Goal: Find specific page/section: Find specific page/section

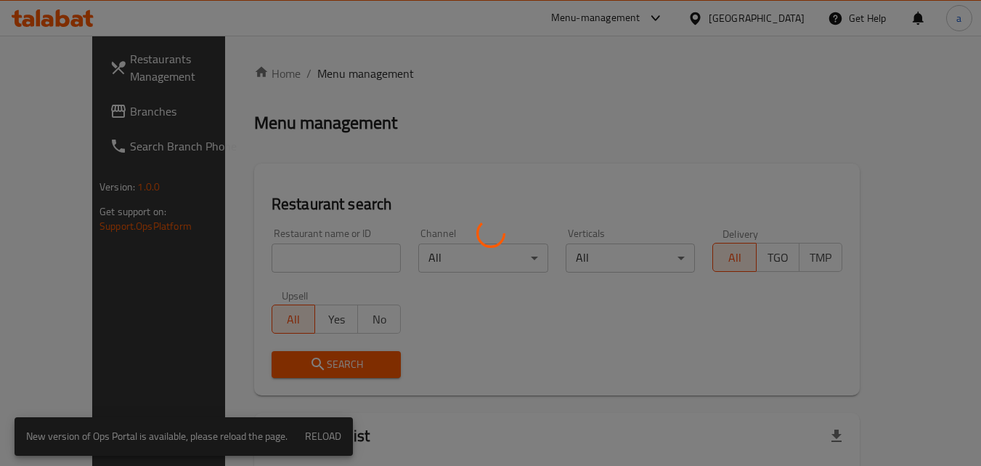
click at [774, 20] on div at bounding box center [490, 233] width 981 height 466
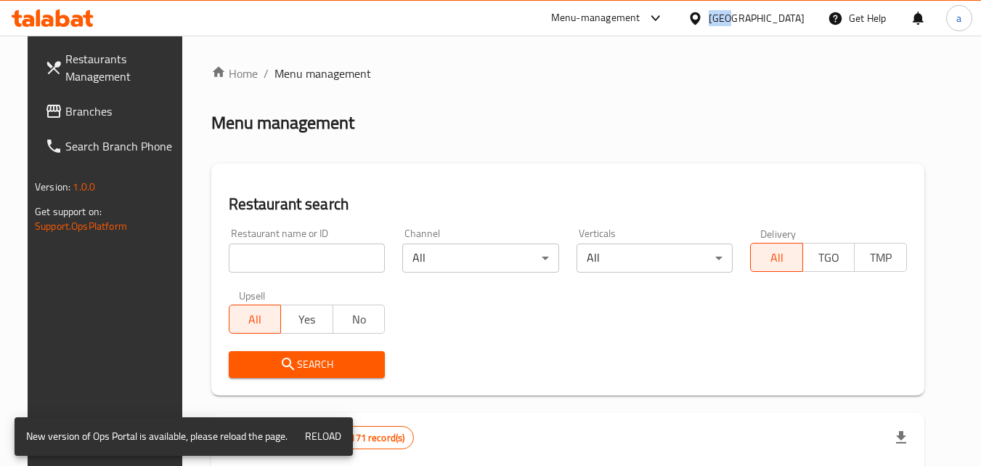
click at [709, 20] on div at bounding box center [698, 18] width 21 height 16
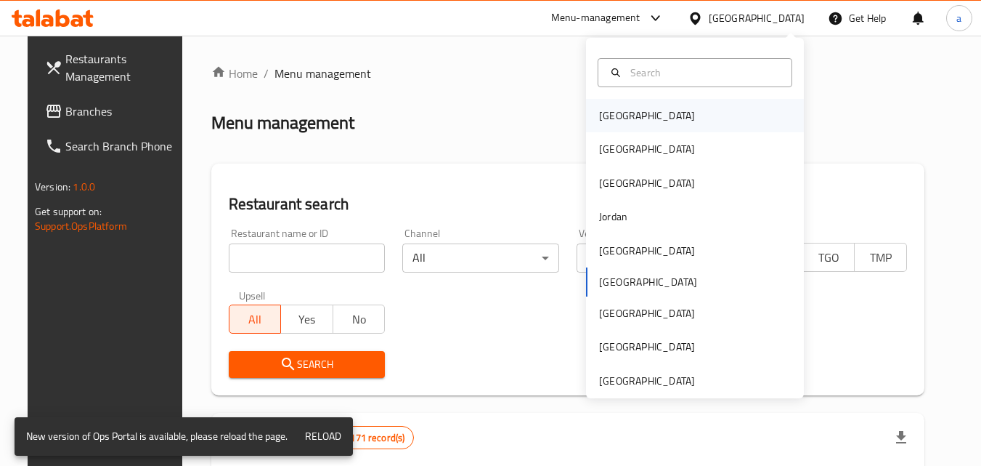
click at [628, 111] on div "Bahrain" at bounding box center [647, 115] width 119 height 33
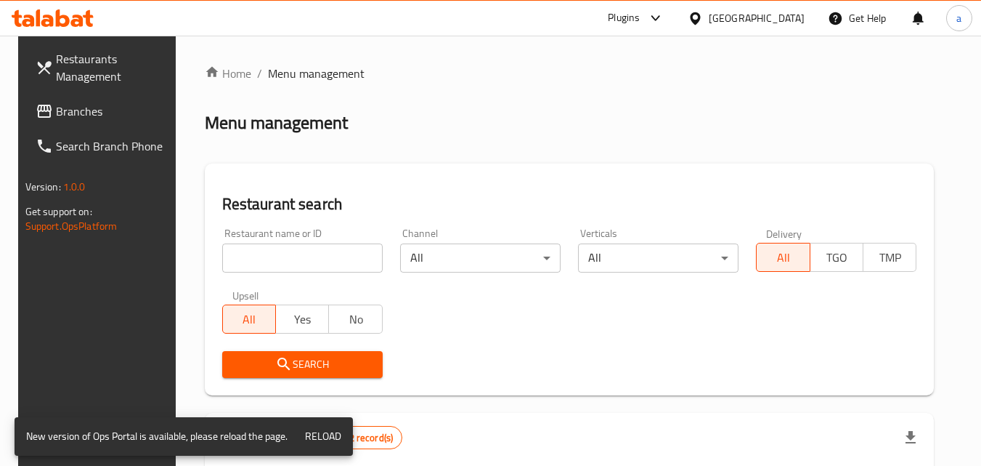
click at [100, 103] on span "Branches" at bounding box center [113, 110] width 115 height 17
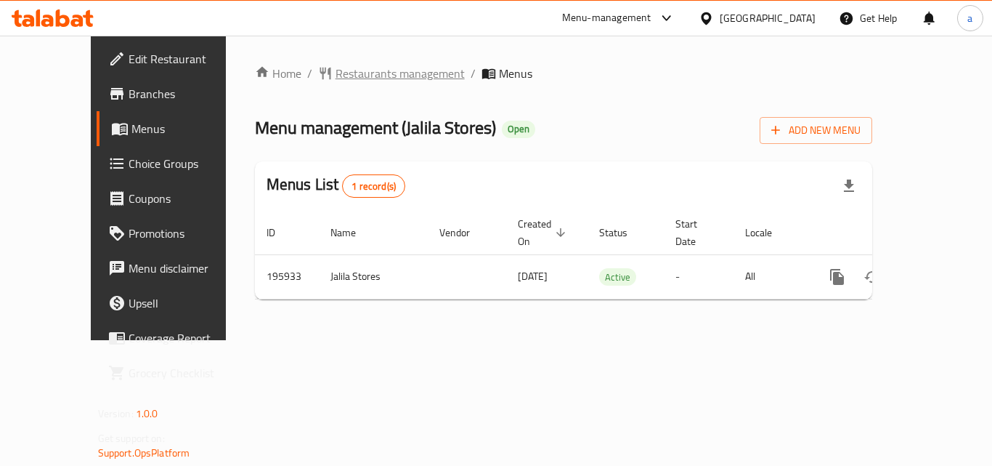
click at [336, 67] on span "Restaurants management" at bounding box center [400, 73] width 129 height 17
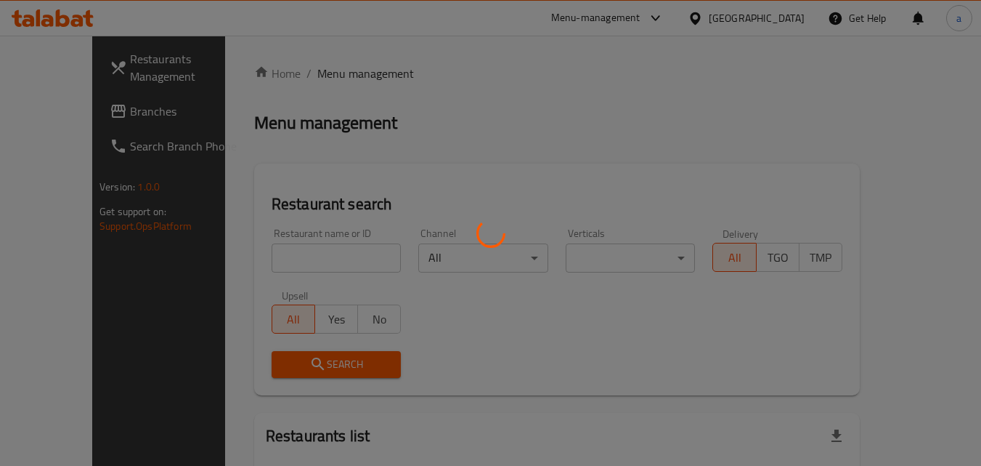
click at [774, 18] on div at bounding box center [490, 233] width 981 height 466
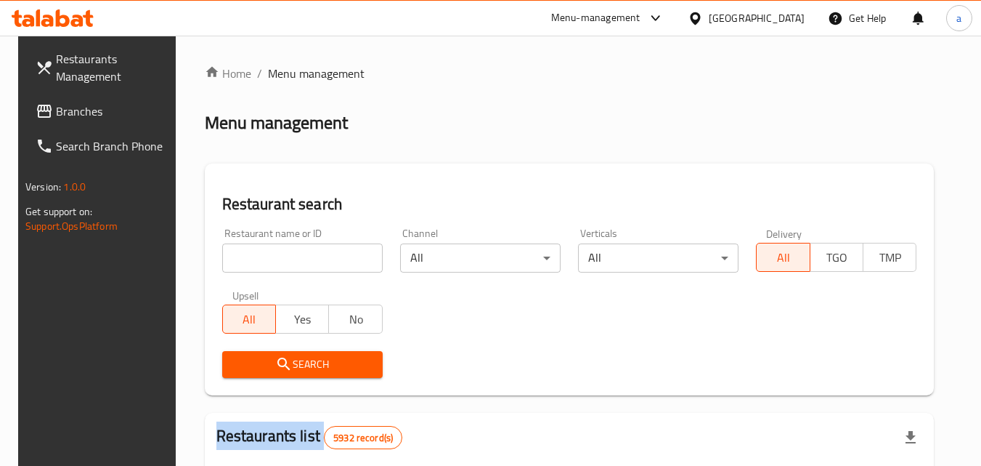
click at [774, 18] on div at bounding box center [490, 233] width 981 height 466
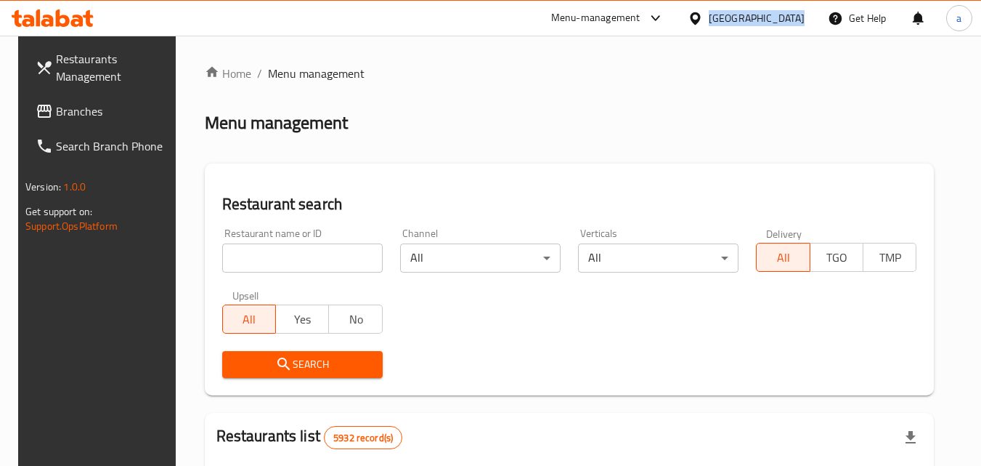
click at [774, 18] on div "[GEOGRAPHIC_DATA]" at bounding box center [757, 18] width 96 height 16
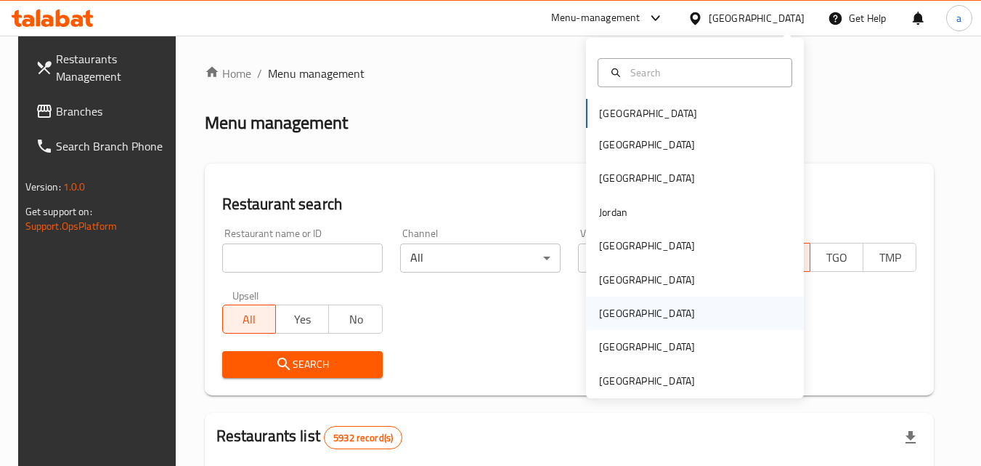
click at [610, 307] on div "[GEOGRAPHIC_DATA]" at bounding box center [647, 313] width 96 height 16
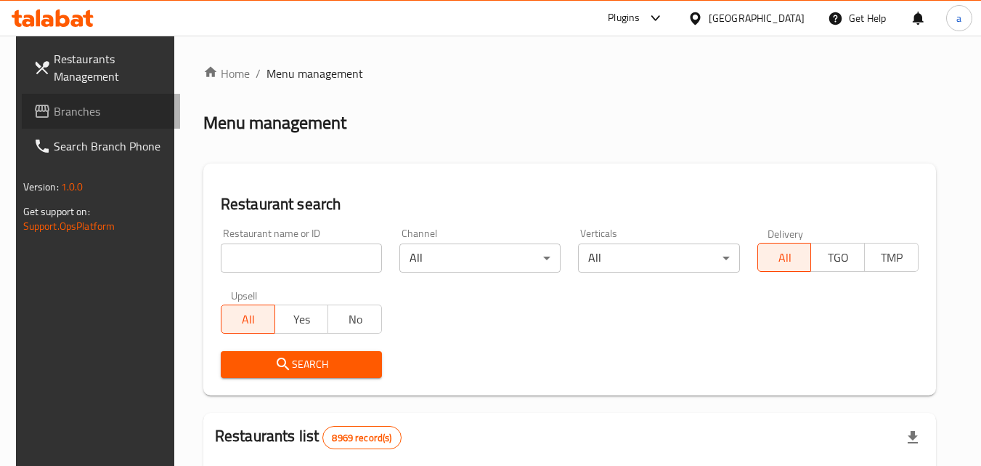
click at [100, 111] on span "Branches" at bounding box center [111, 110] width 115 height 17
